Goal: Task Accomplishment & Management: Use online tool/utility

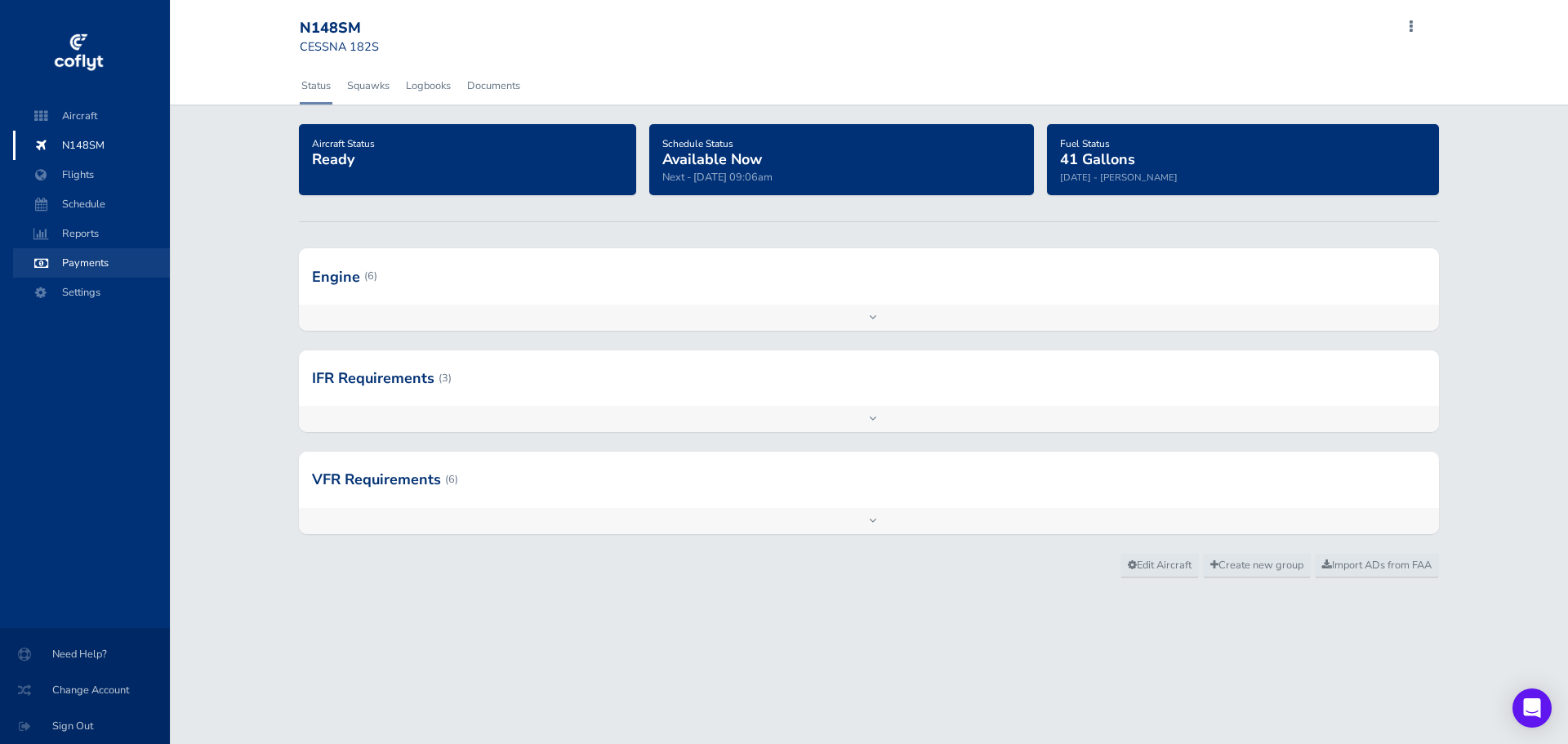
click at [82, 266] on span "Payments" at bounding box center [91, 263] width 124 height 29
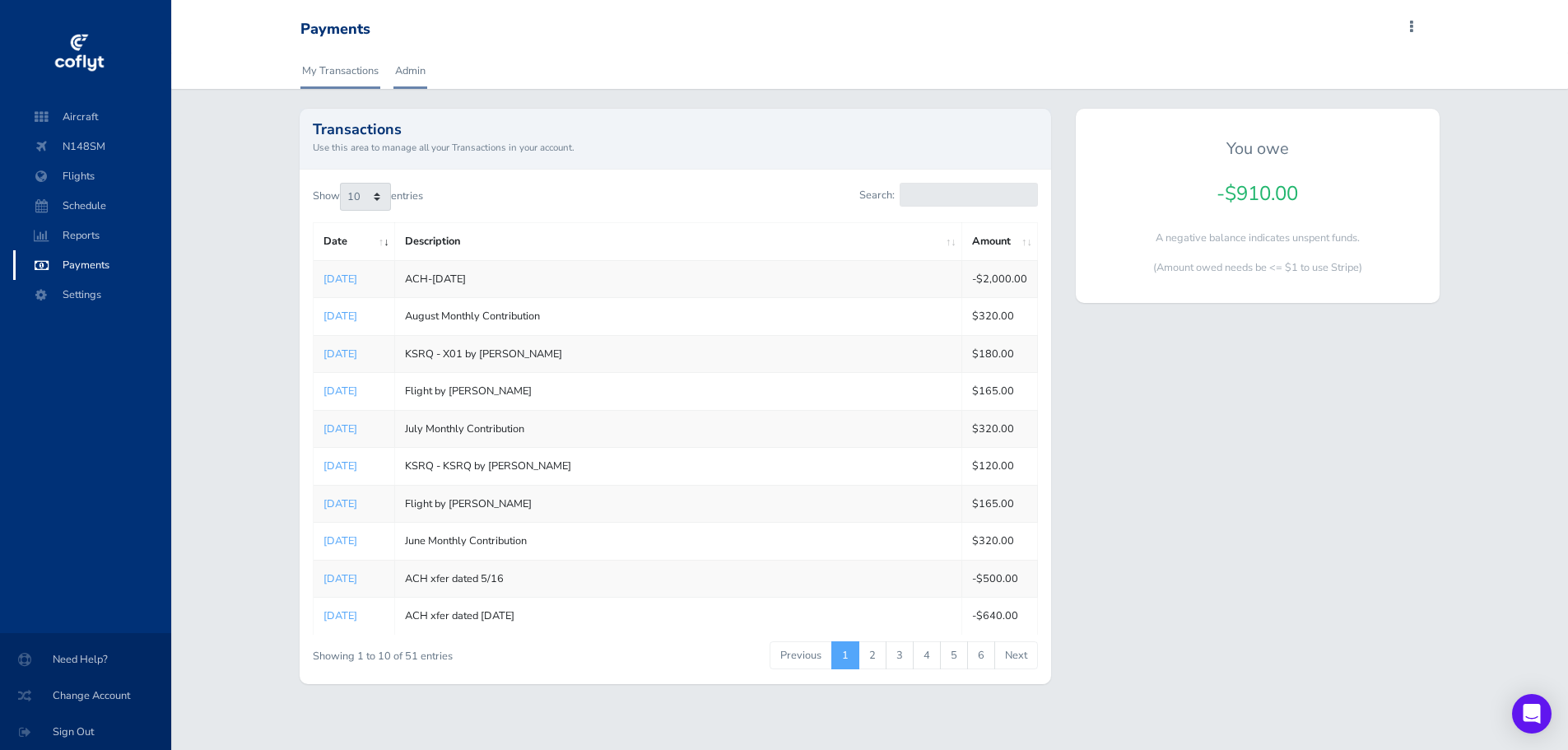
click at [405, 74] on link "Admin" at bounding box center [410, 71] width 34 height 37
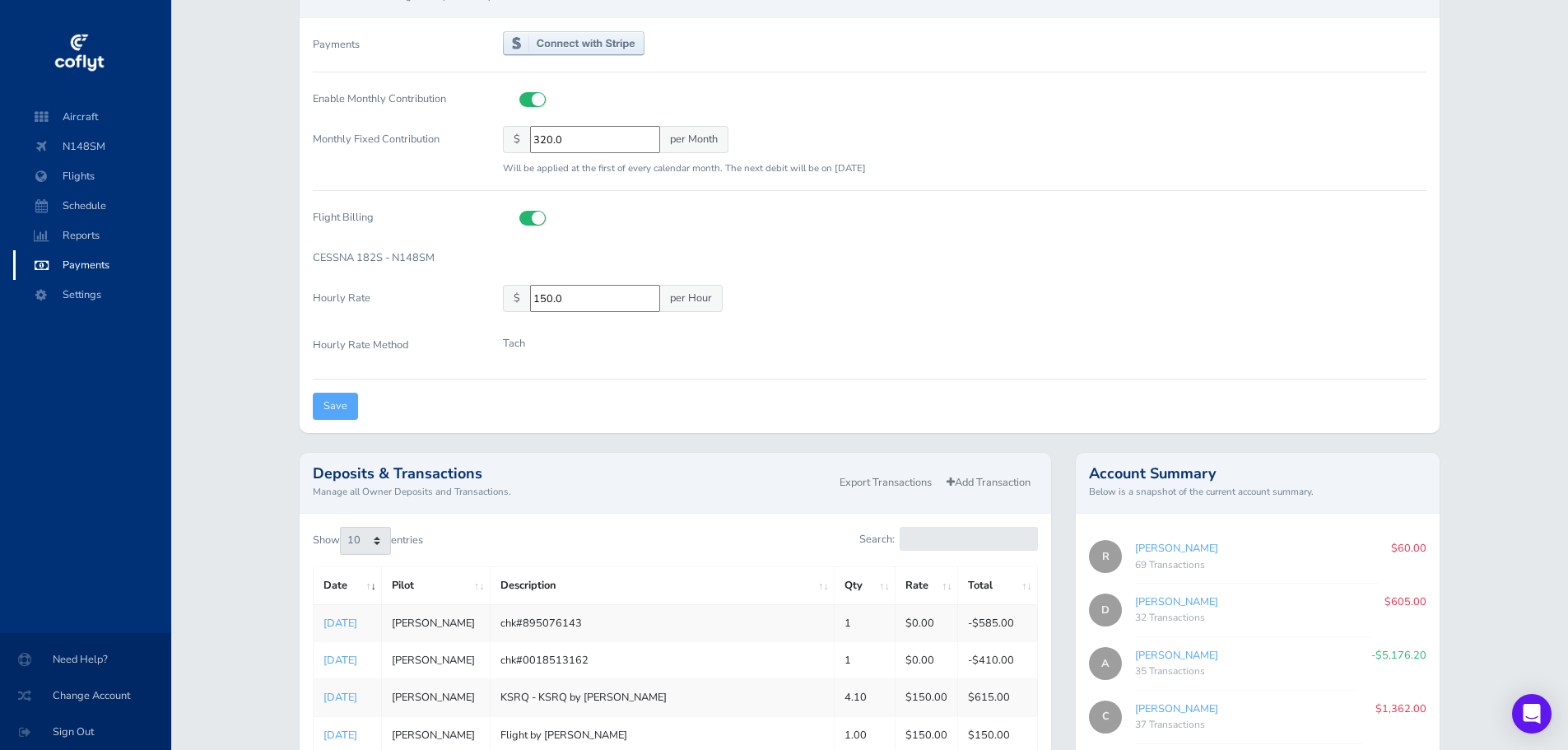
scroll to position [164, 0]
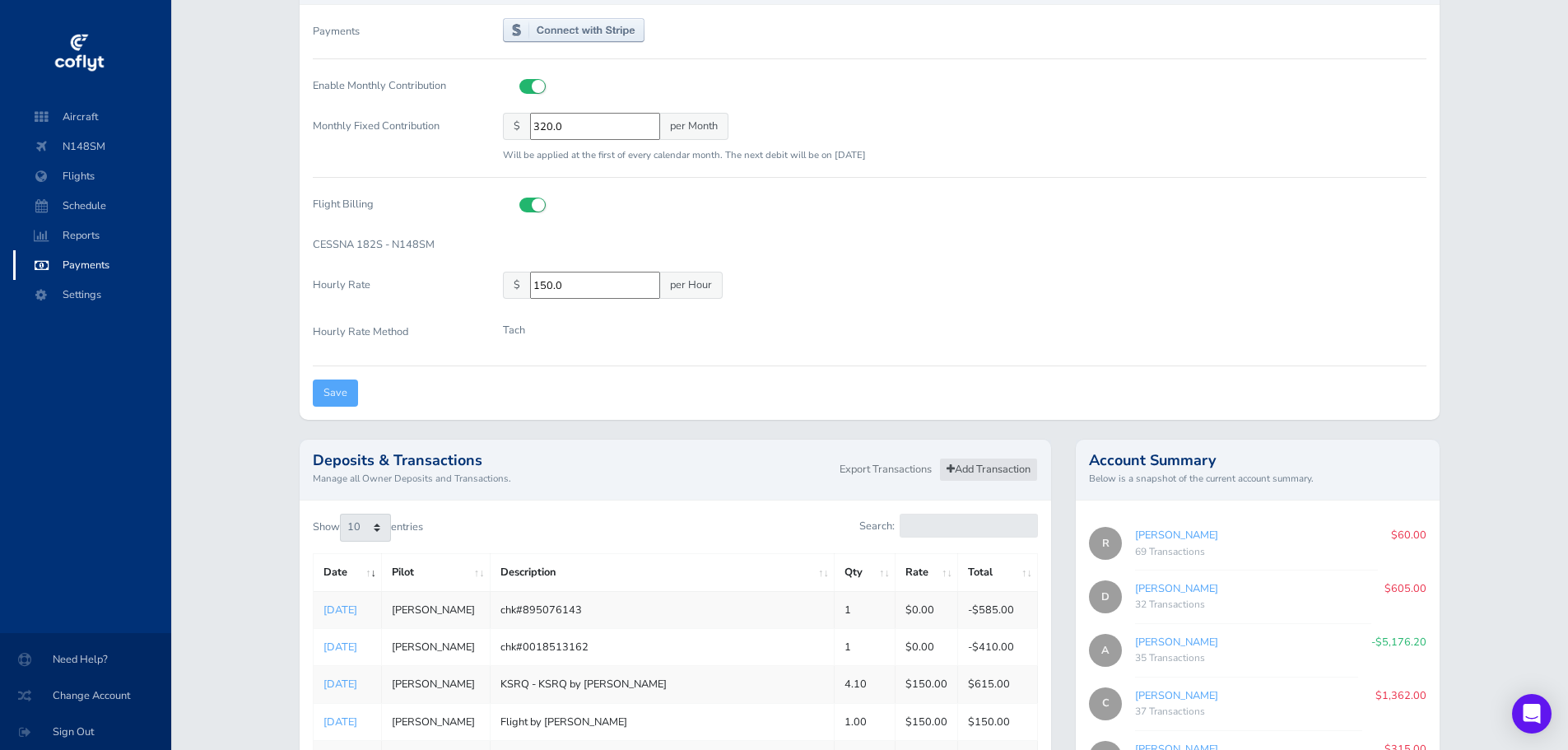
click at [988, 470] on link "Add Transaction" at bounding box center [989, 469] width 99 height 23
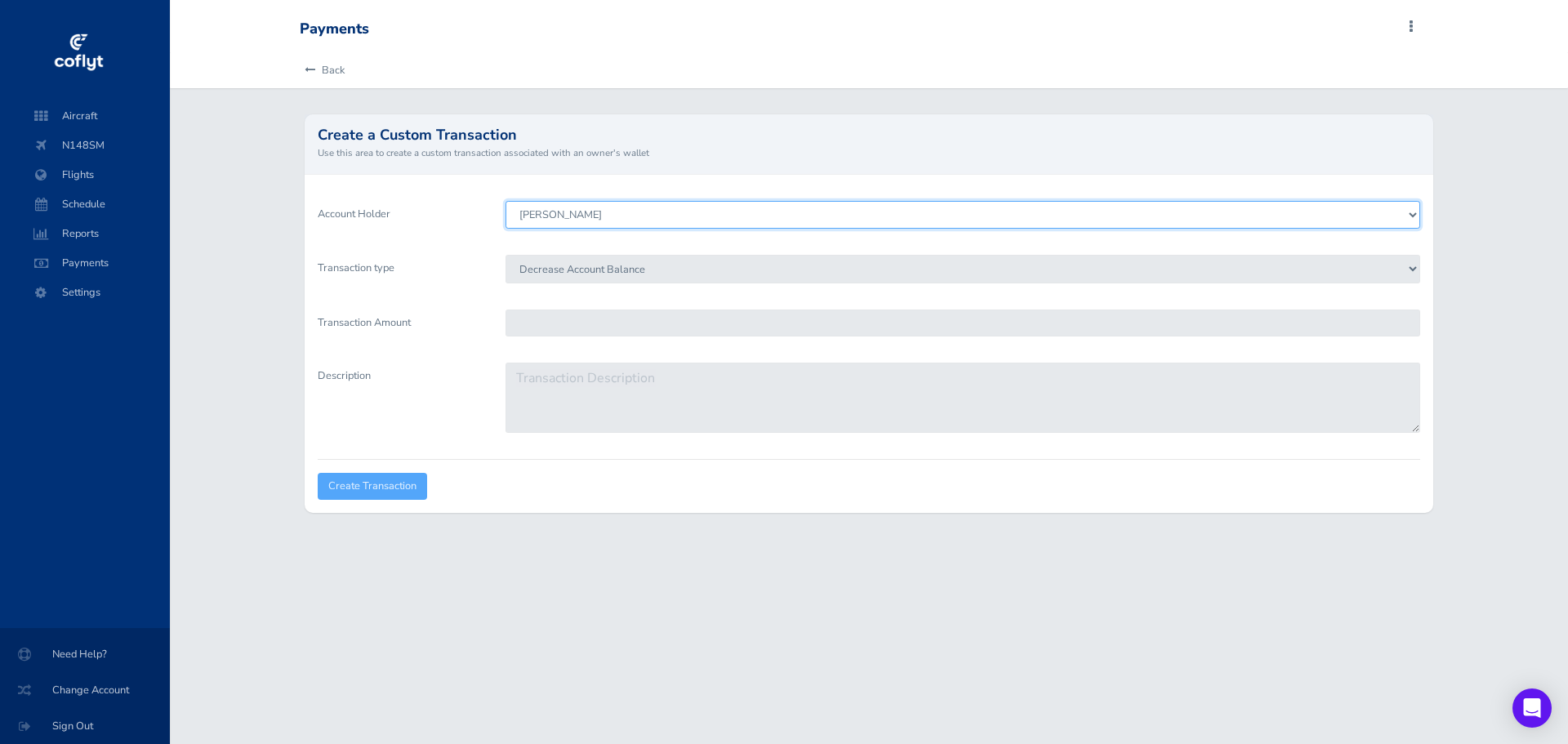
click at [650, 214] on select "Sina Adibi Daniel Hindman Scott Godfrey Stephen Schweigart Robert Blenker Alber…" at bounding box center [963, 215] width 915 height 28
select select "6449"
click at [506, 201] on select "Sina Adibi Daniel Hindman Scott Godfrey Stephen Schweigart Robert Blenker Alber…" at bounding box center [963, 215] width 915 height 28
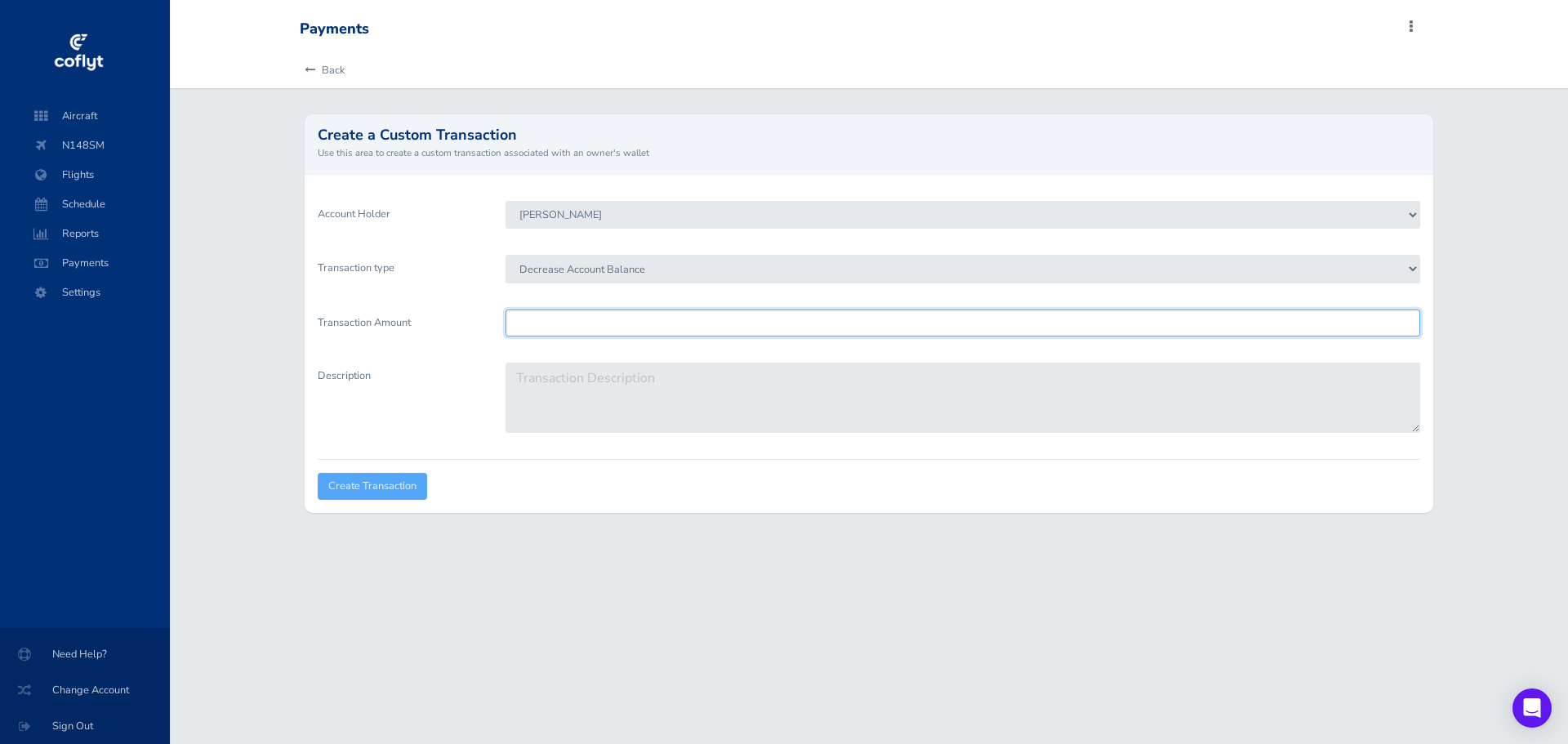
click at [627, 325] on input "Transaction Amount" at bounding box center [963, 323] width 915 height 27
type input "880"
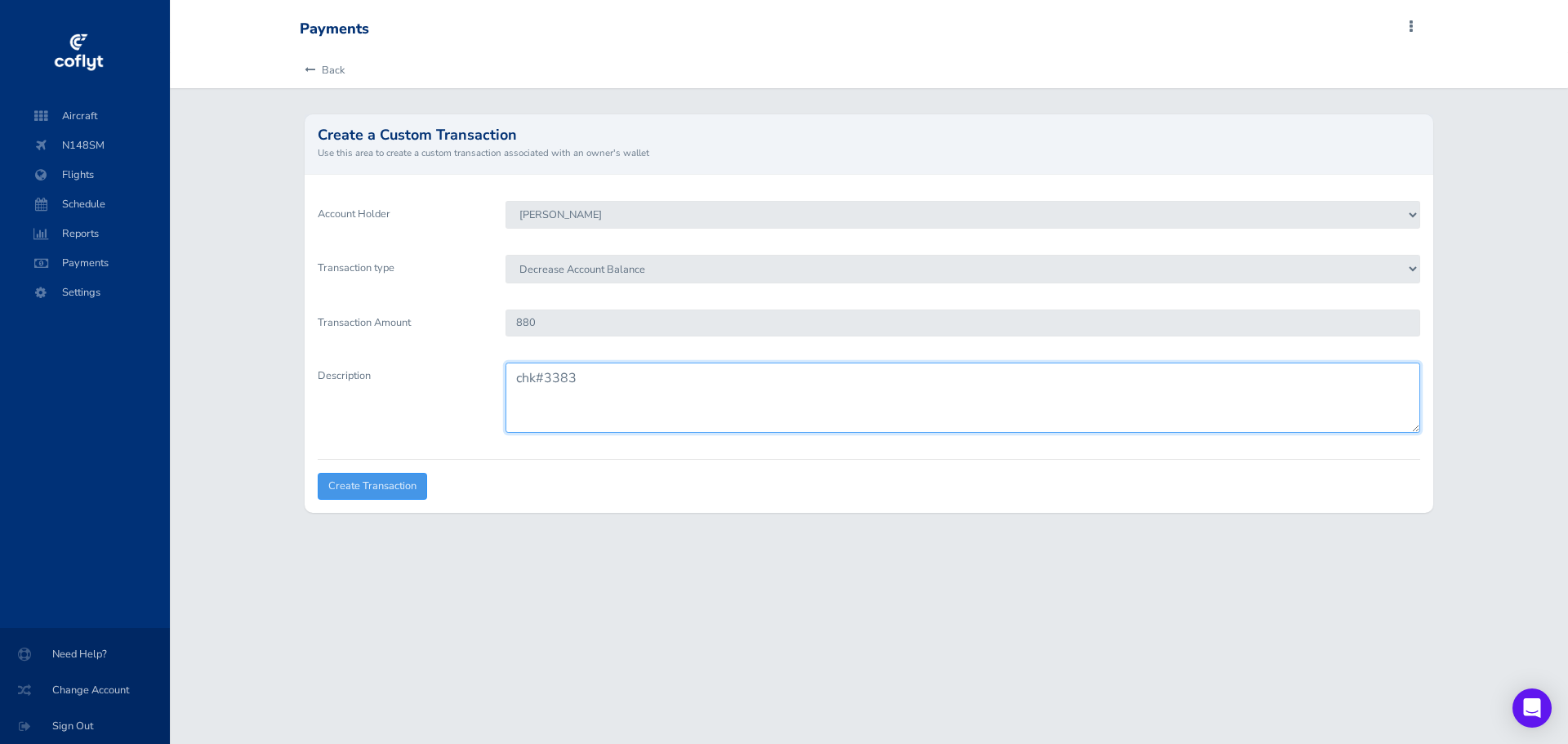
type textarea "chk#3383"
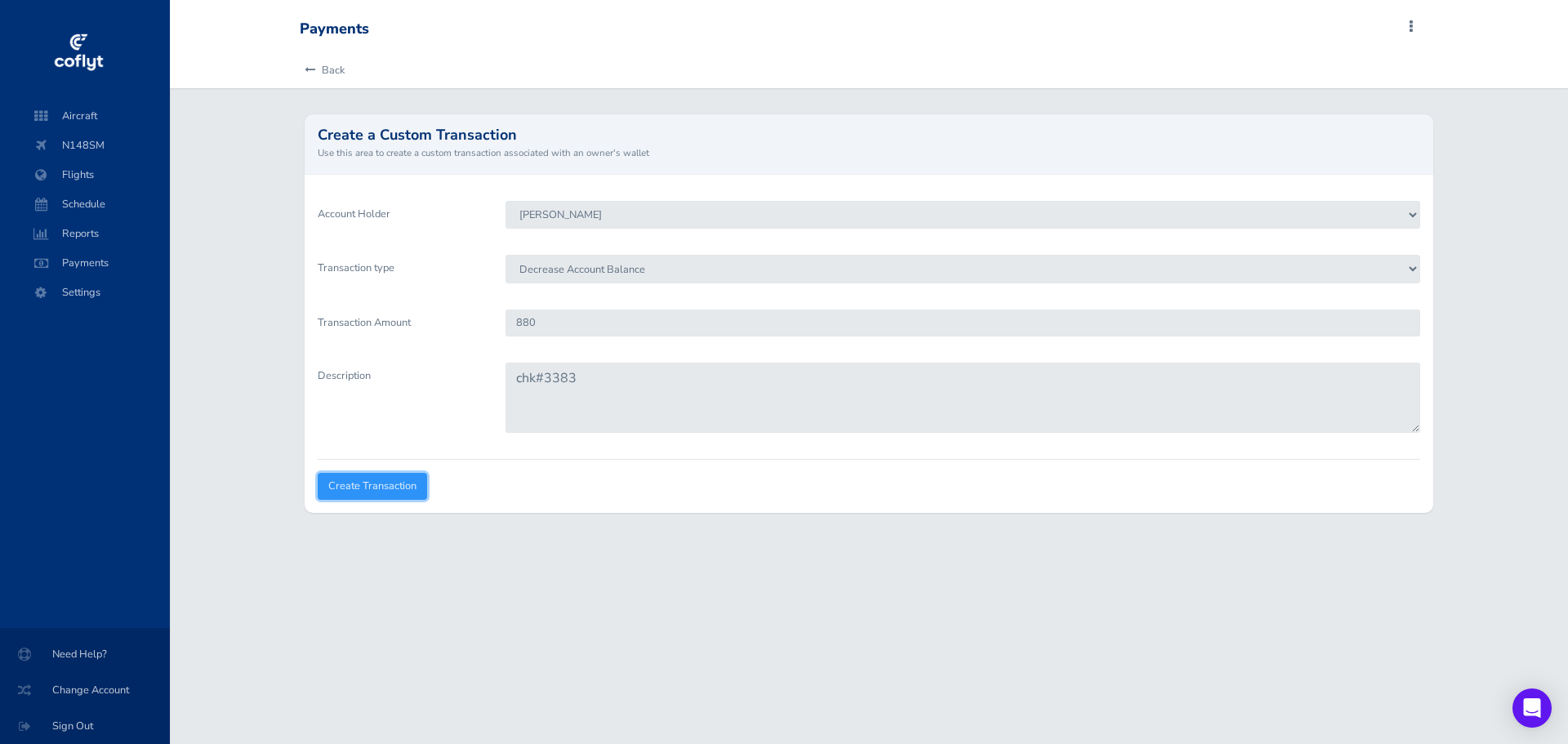
click at [391, 488] on input "Create Transaction" at bounding box center [372, 486] width 110 height 27
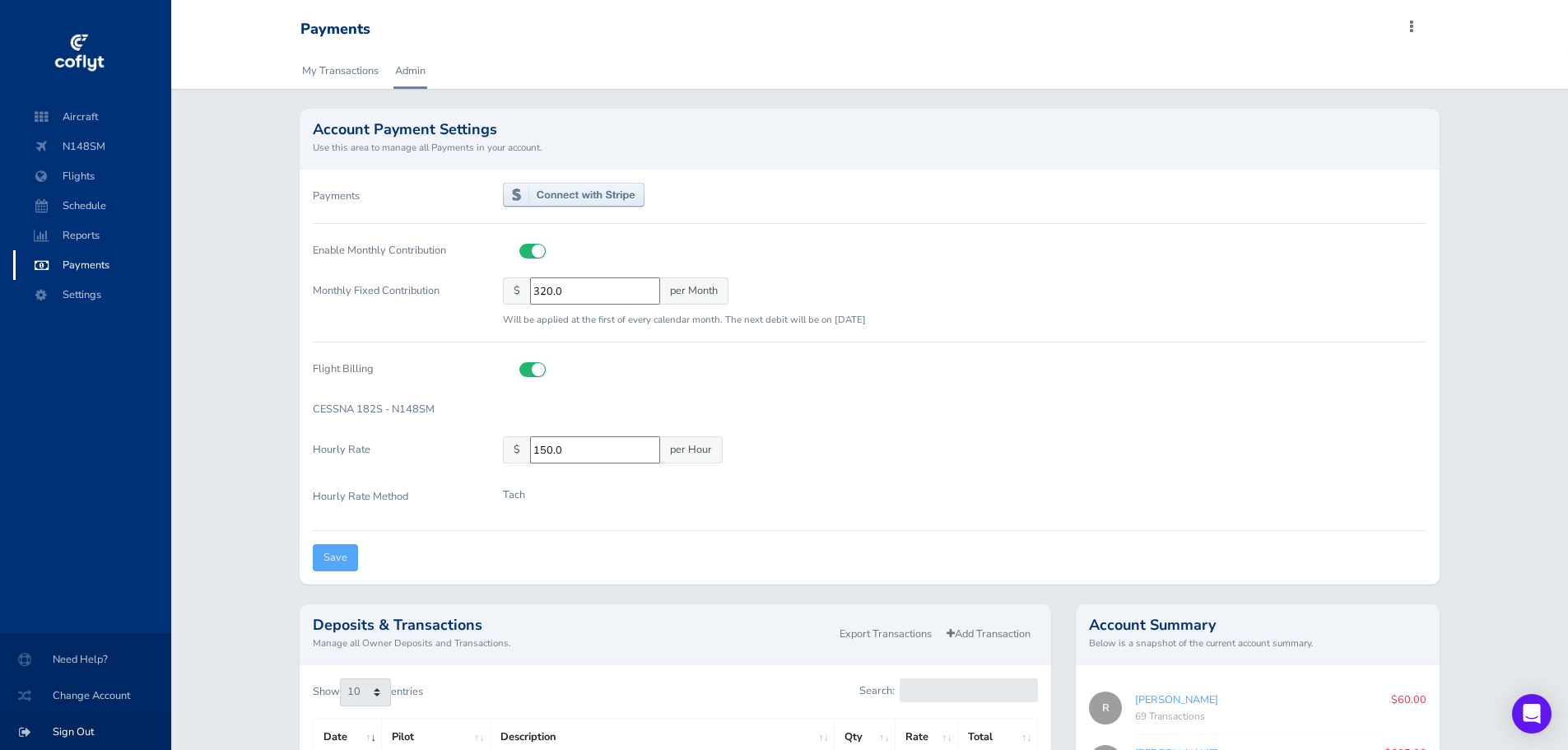
click at [77, 731] on span "Sign Out" at bounding box center [85, 732] width 131 height 30
